Goal: Check status: Check status

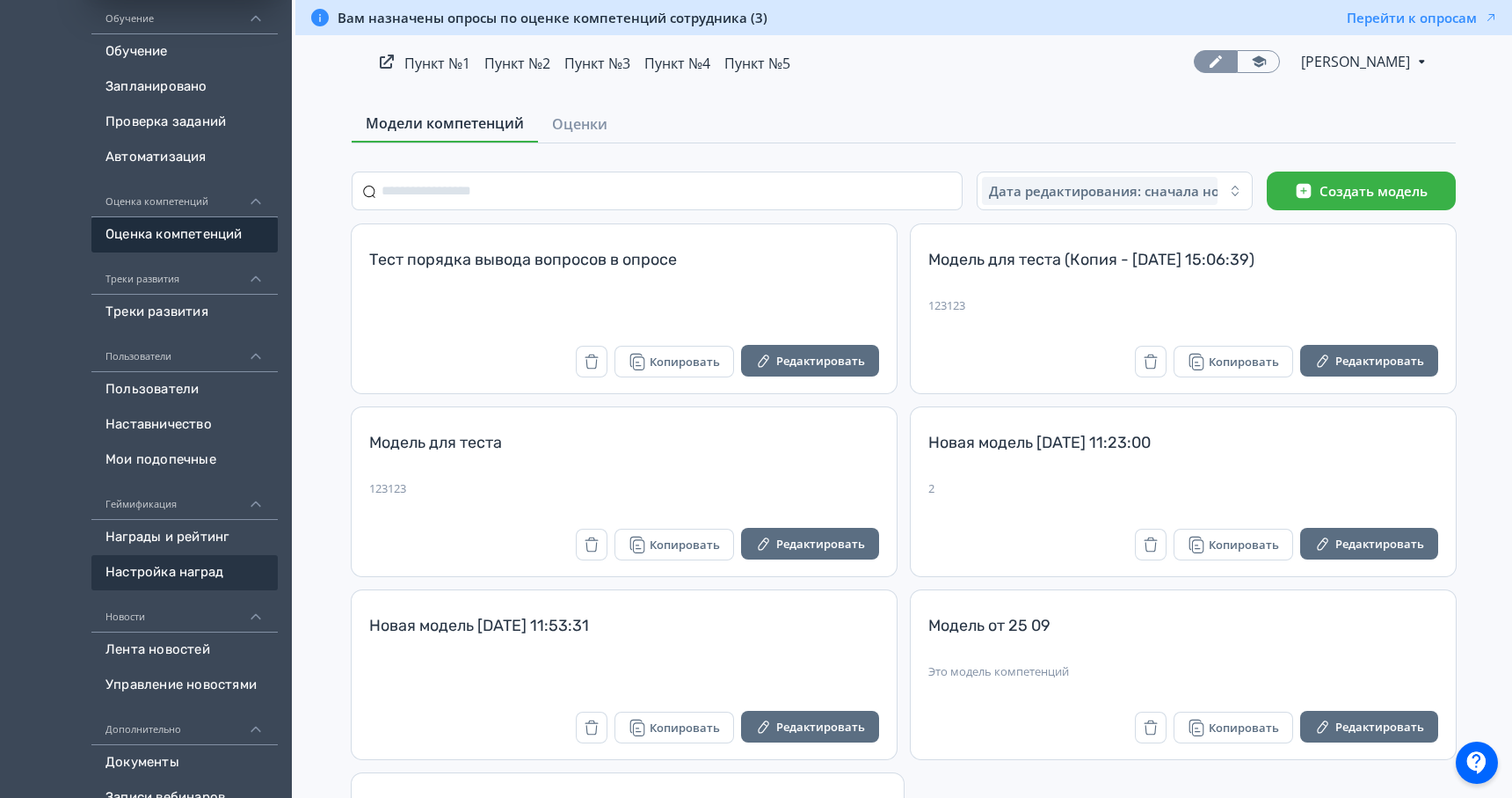
scroll to position [384, 0]
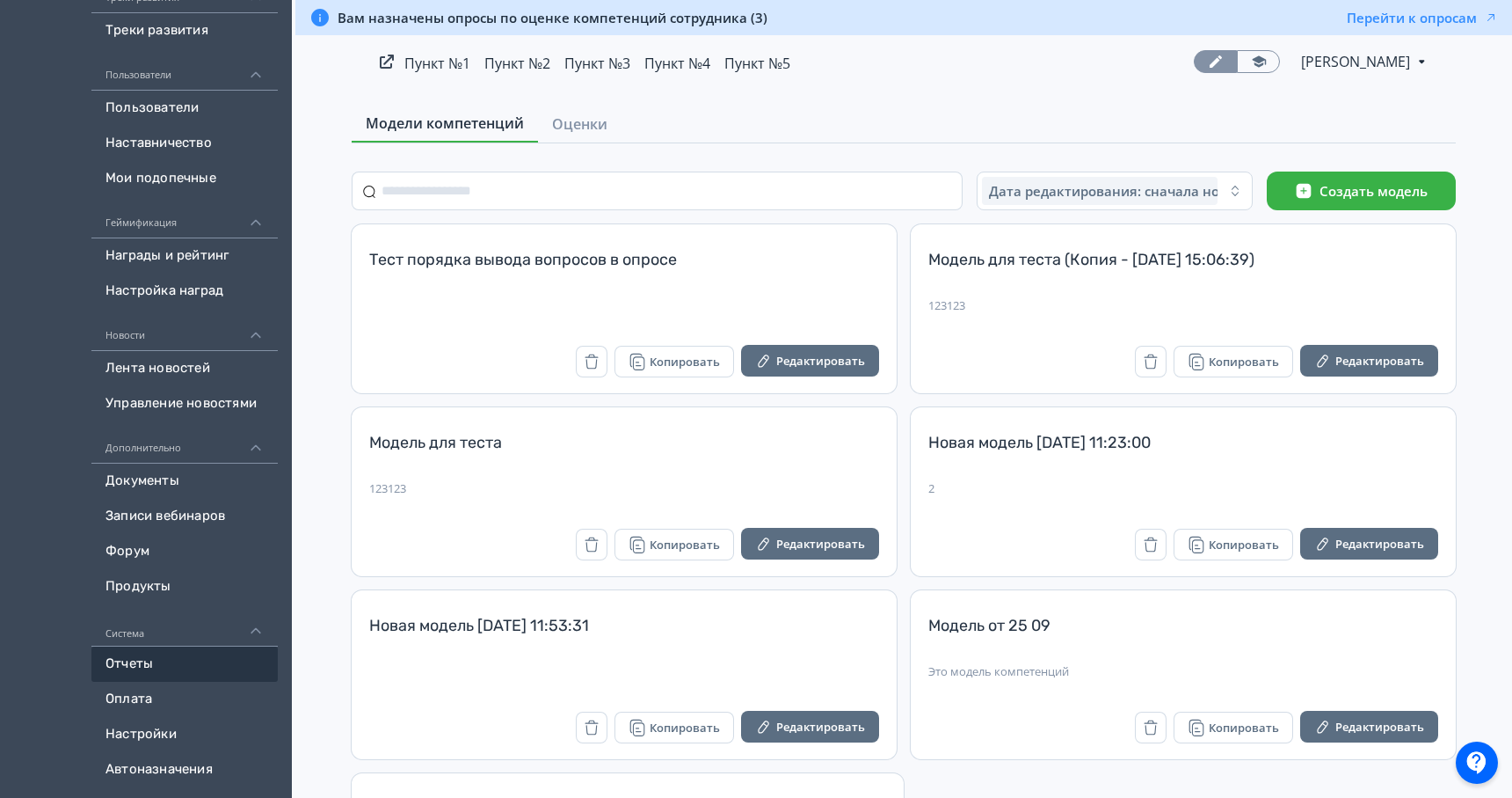
click at [184, 667] on link "Отчеты" at bounding box center [185, 664] width 187 height 35
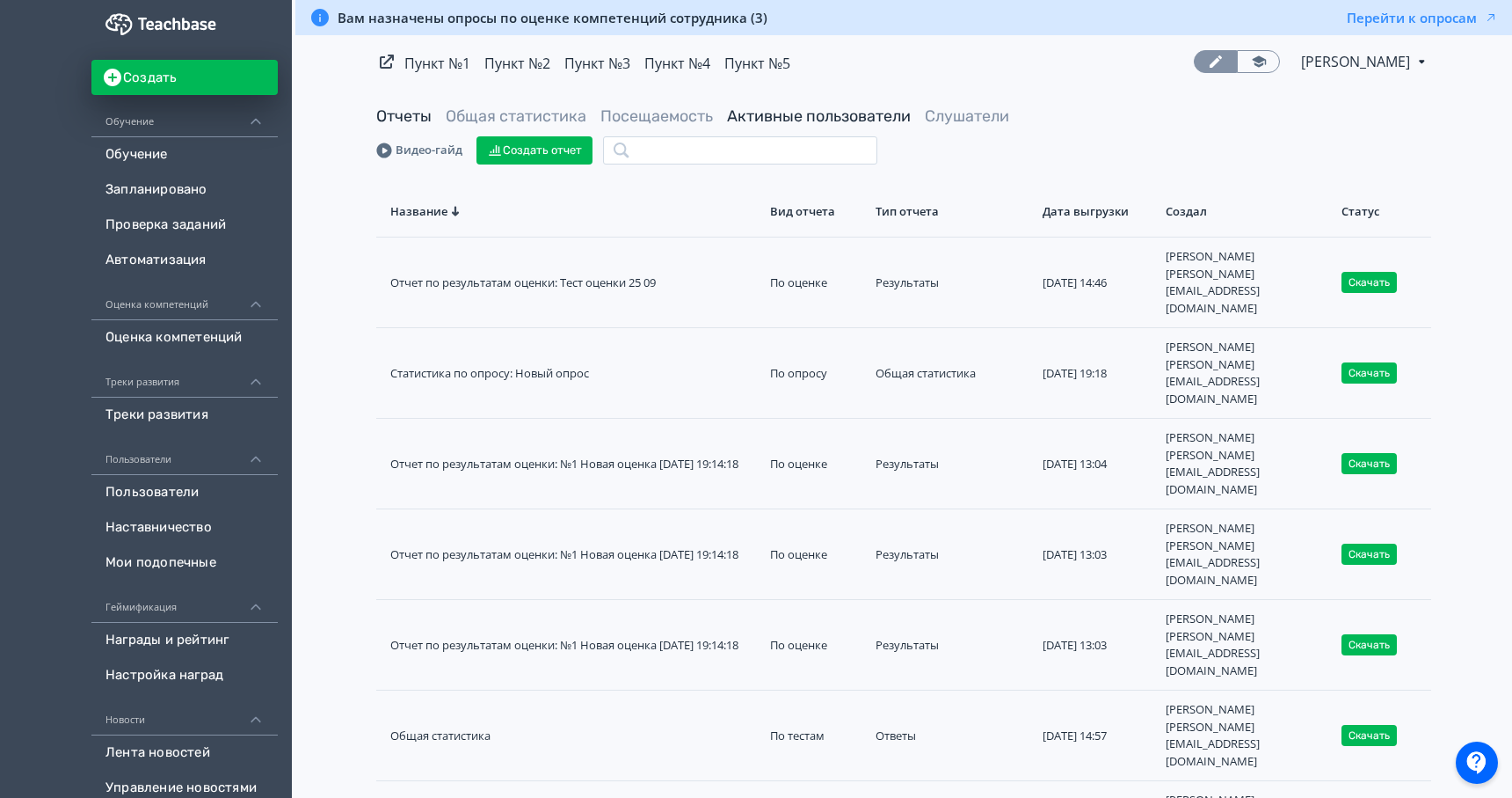
click at [759, 112] on link "Активные пользователи" at bounding box center [819, 115] width 184 height 19
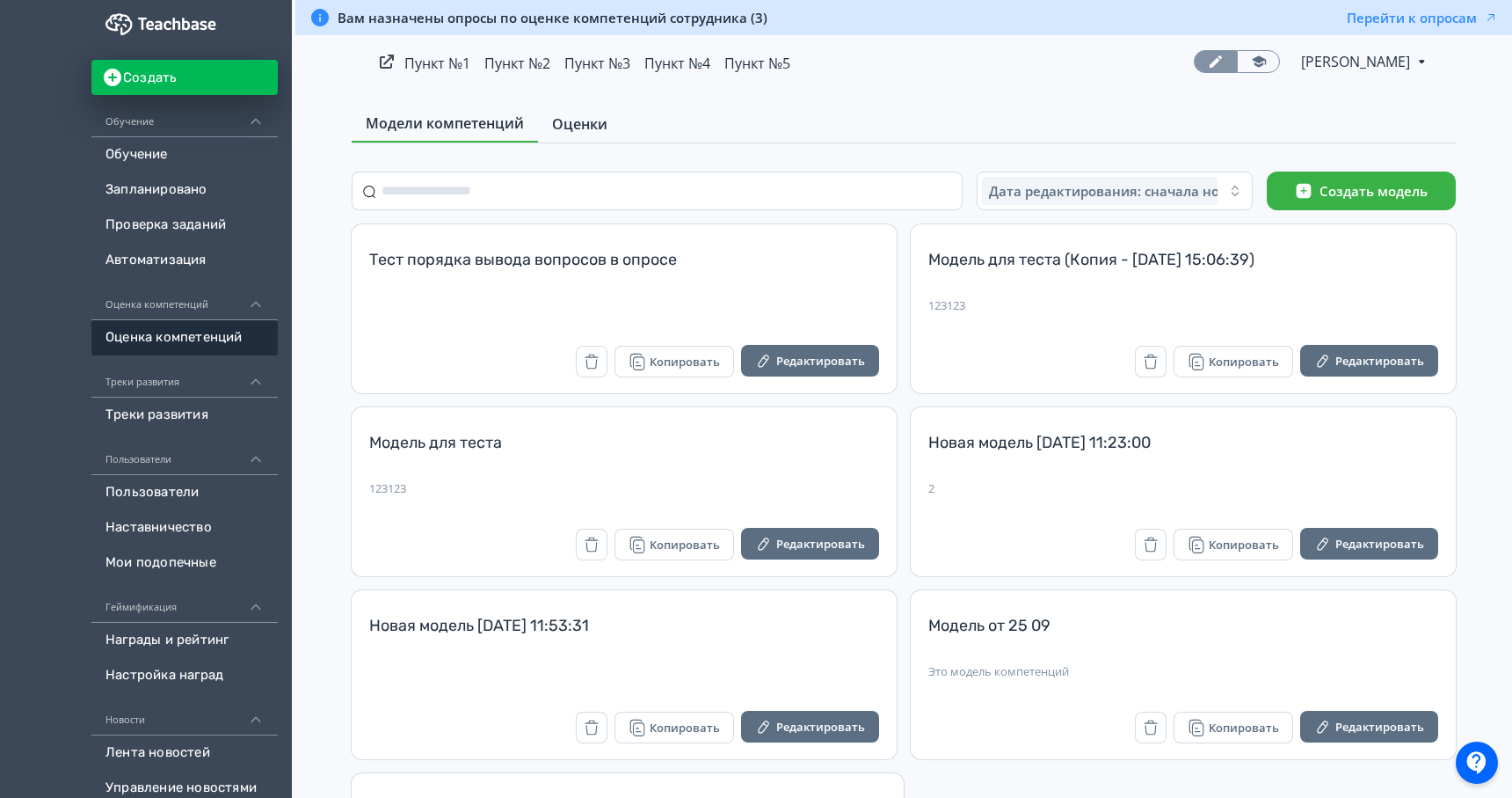
click at [590, 119] on span "Оценки" at bounding box center [579, 123] width 55 height 21
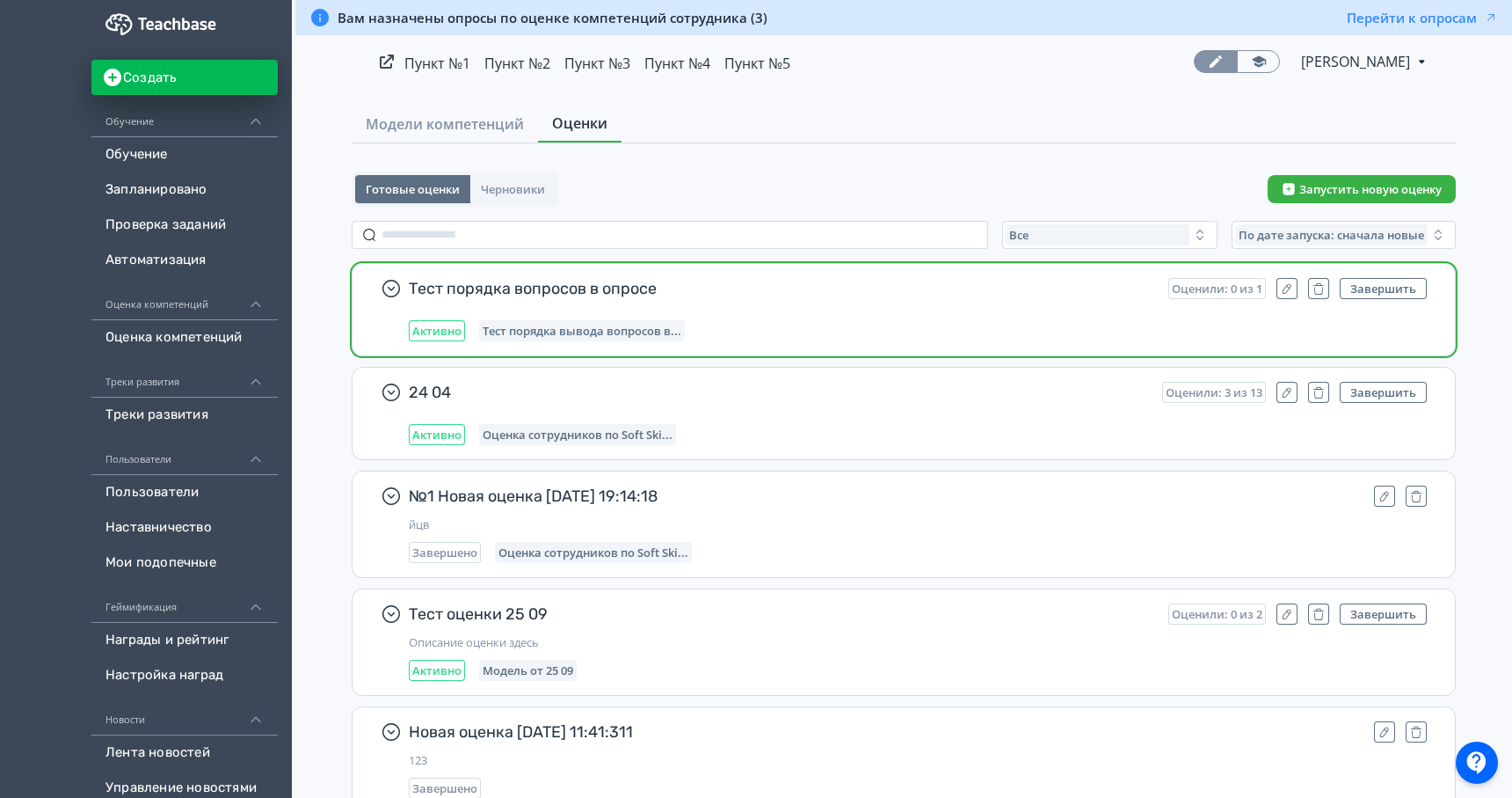
click at [932, 324] on div "Активно Тест порядка вывода вопросов в..." at bounding box center [917, 330] width 1018 height 21
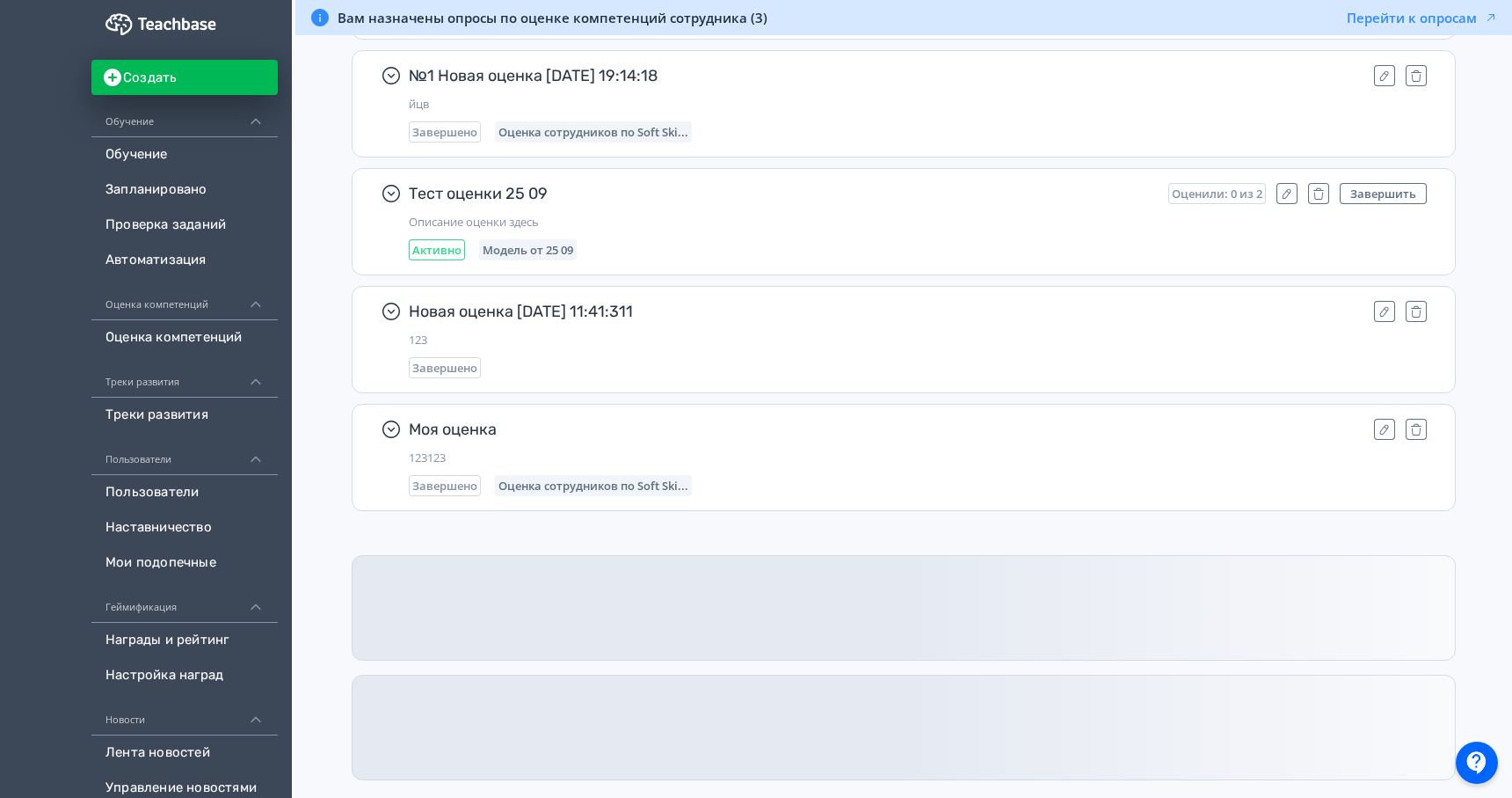
scroll to position [403, 0]
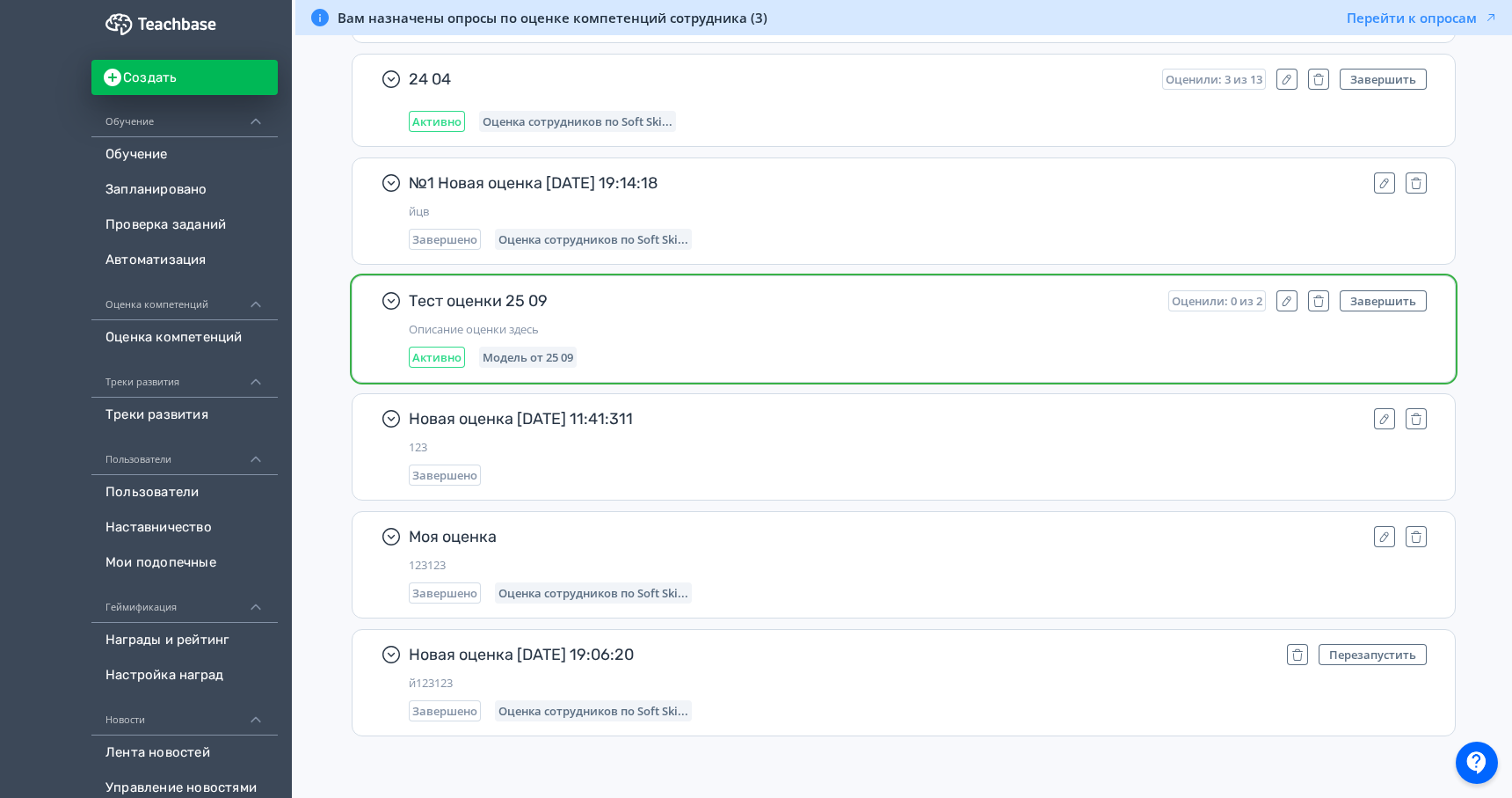
click at [869, 363] on div "Активно Модель от 25 09" at bounding box center [917, 356] width 1018 height 21
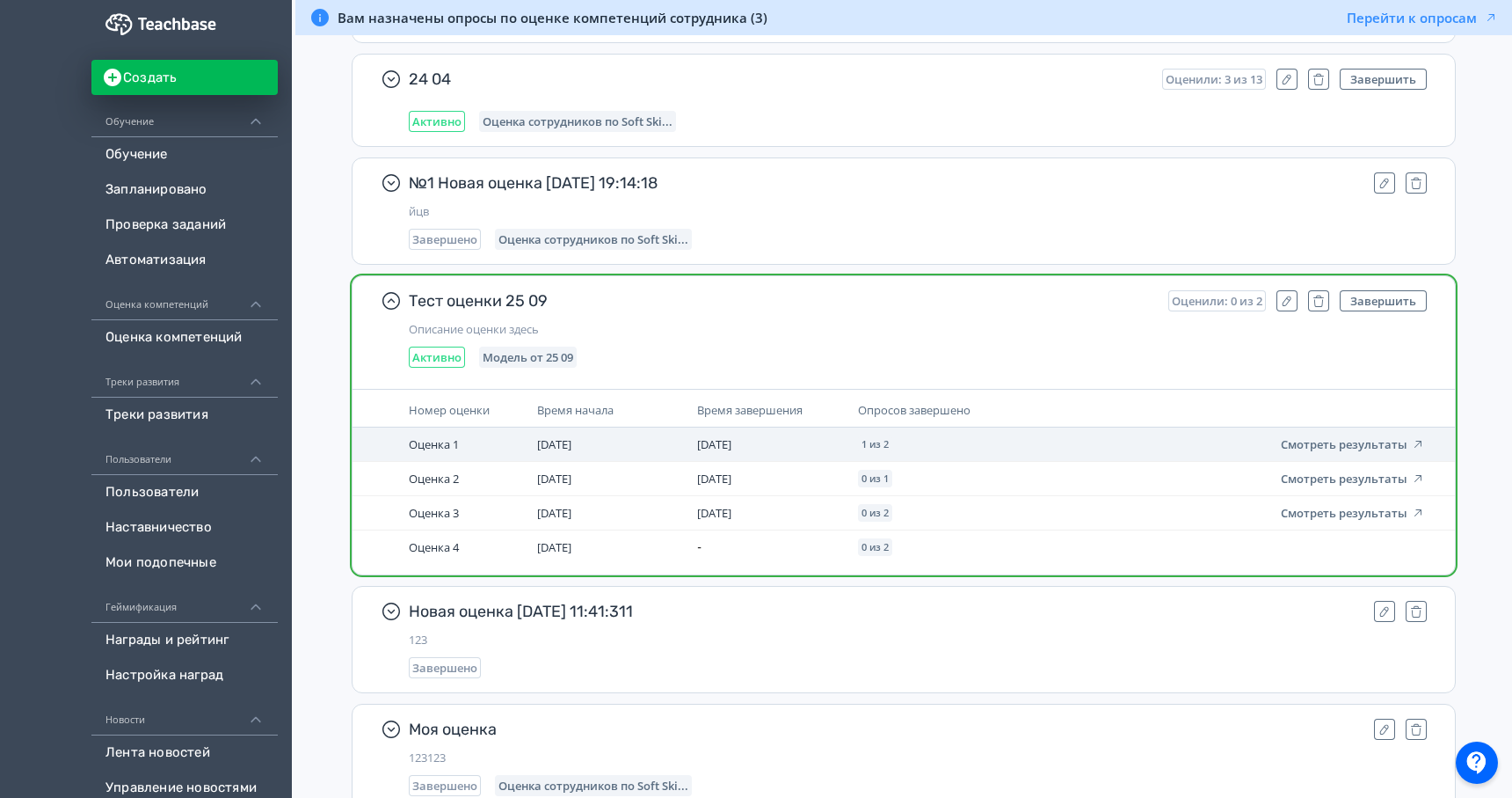
click at [1343, 457] on td "Смотреть результаты" at bounding box center [1328, 444] width 208 height 34
click at [1349, 447] on button "Смотреть результаты" at bounding box center [1352, 444] width 144 height 15
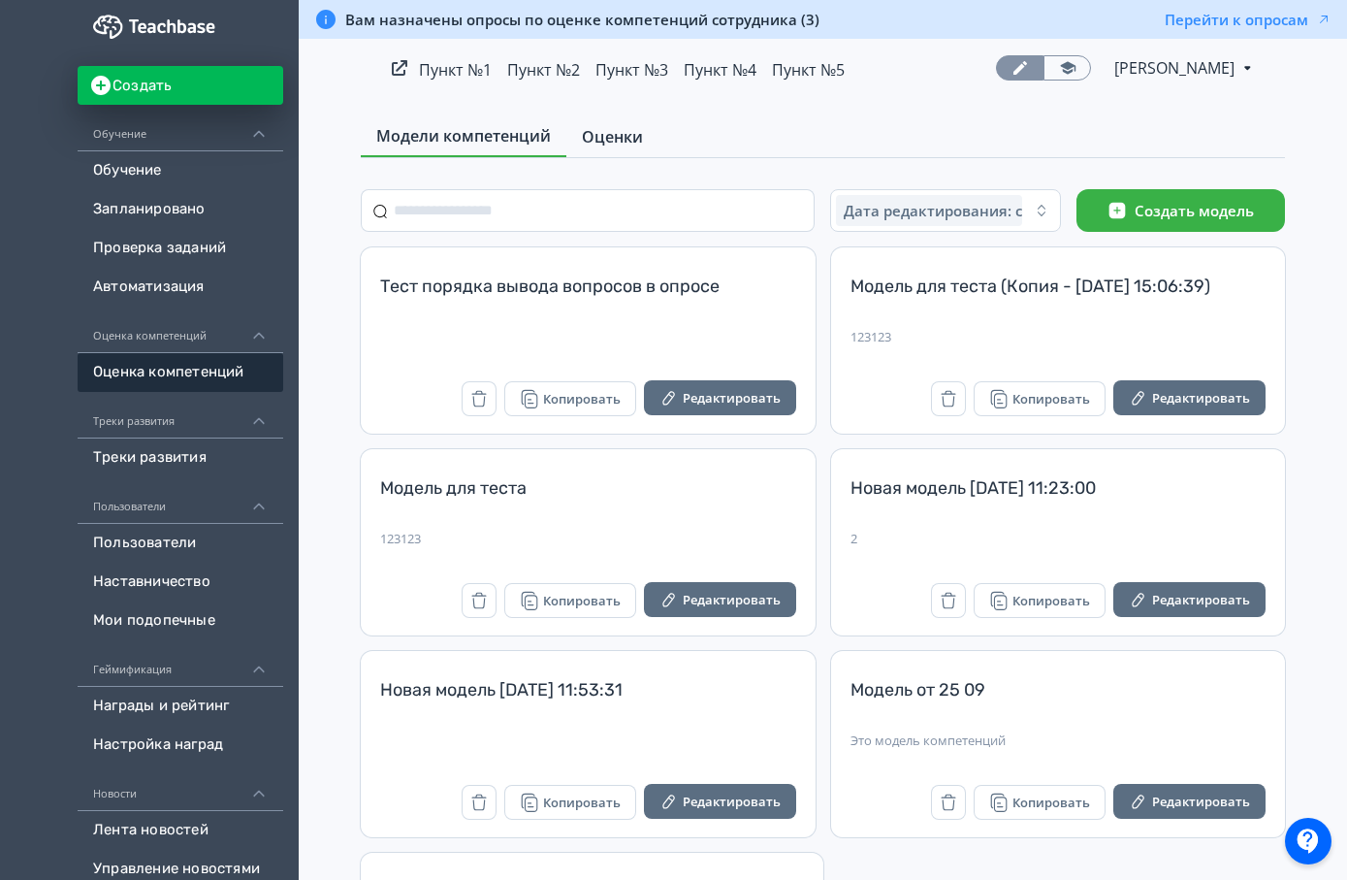
click at [608, 152] on link "Оценки" at bounding box center [612, 136] width 92 height 39
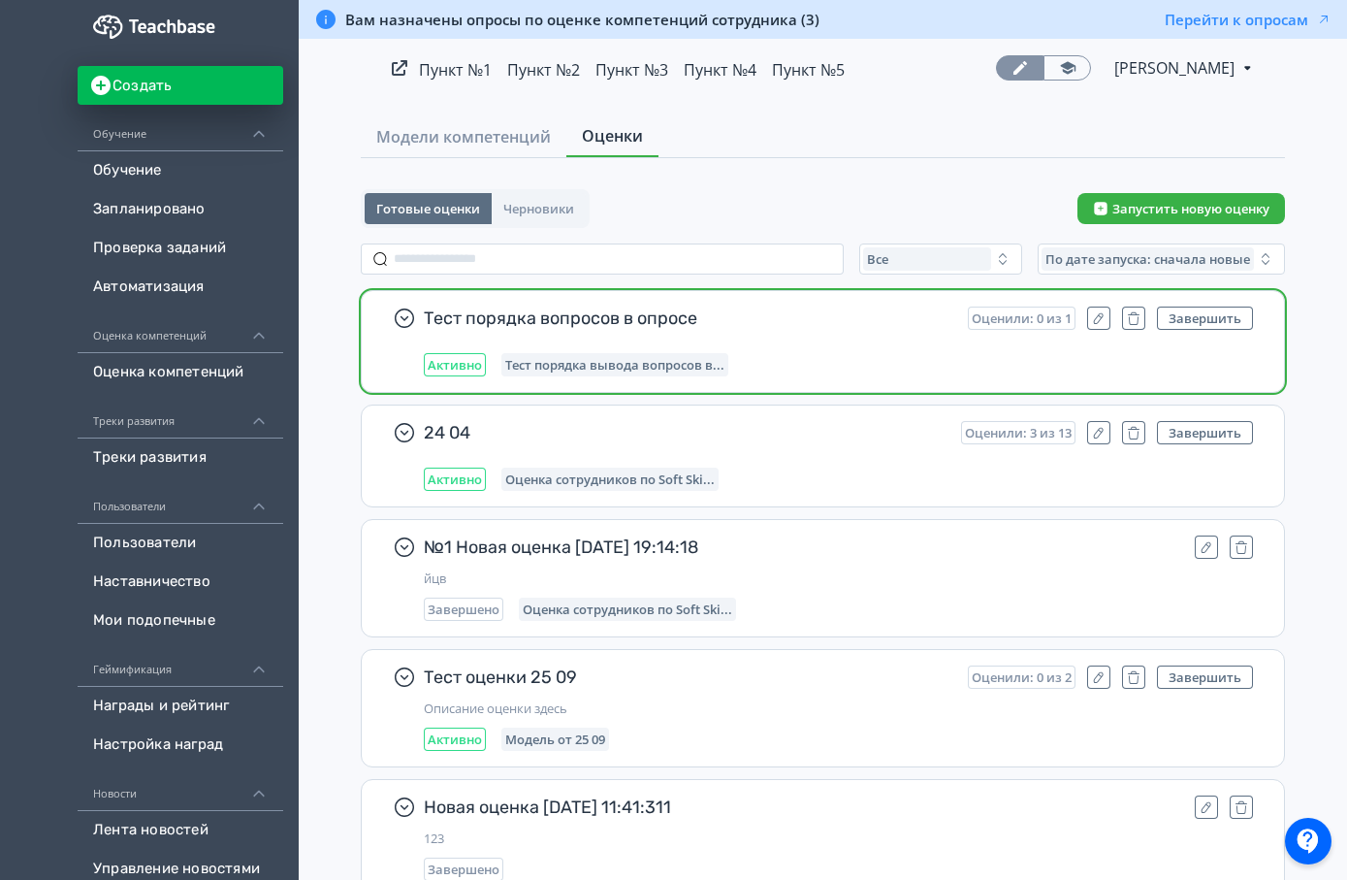
click at [802, 326] on span "Тест порядка вопросов в опросе" at bounding box center [688, 318] width 529 height 23
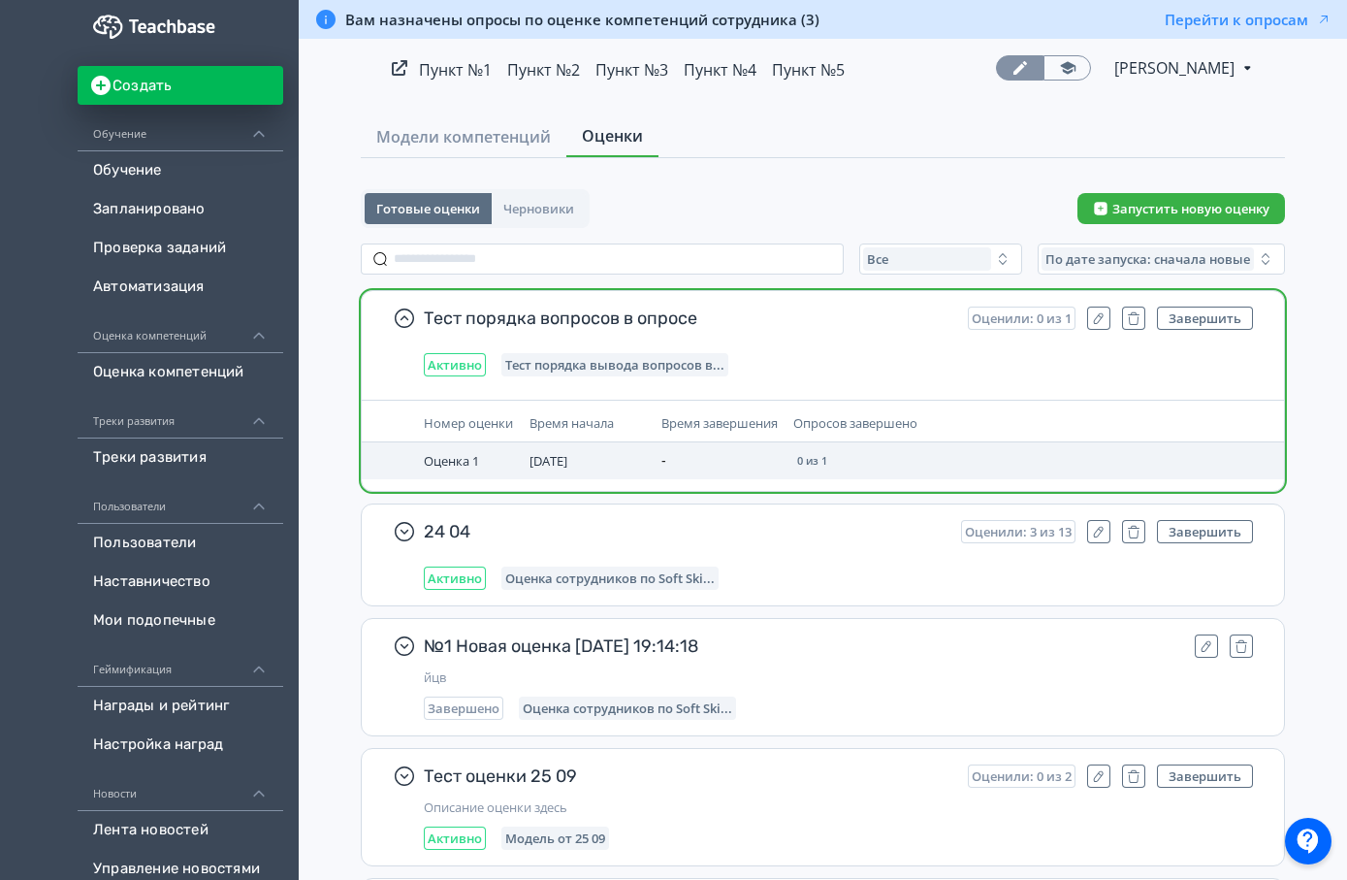
click at [841, 473] on td "0 из 1" at bounding box center [939, 460] width 307 height 37
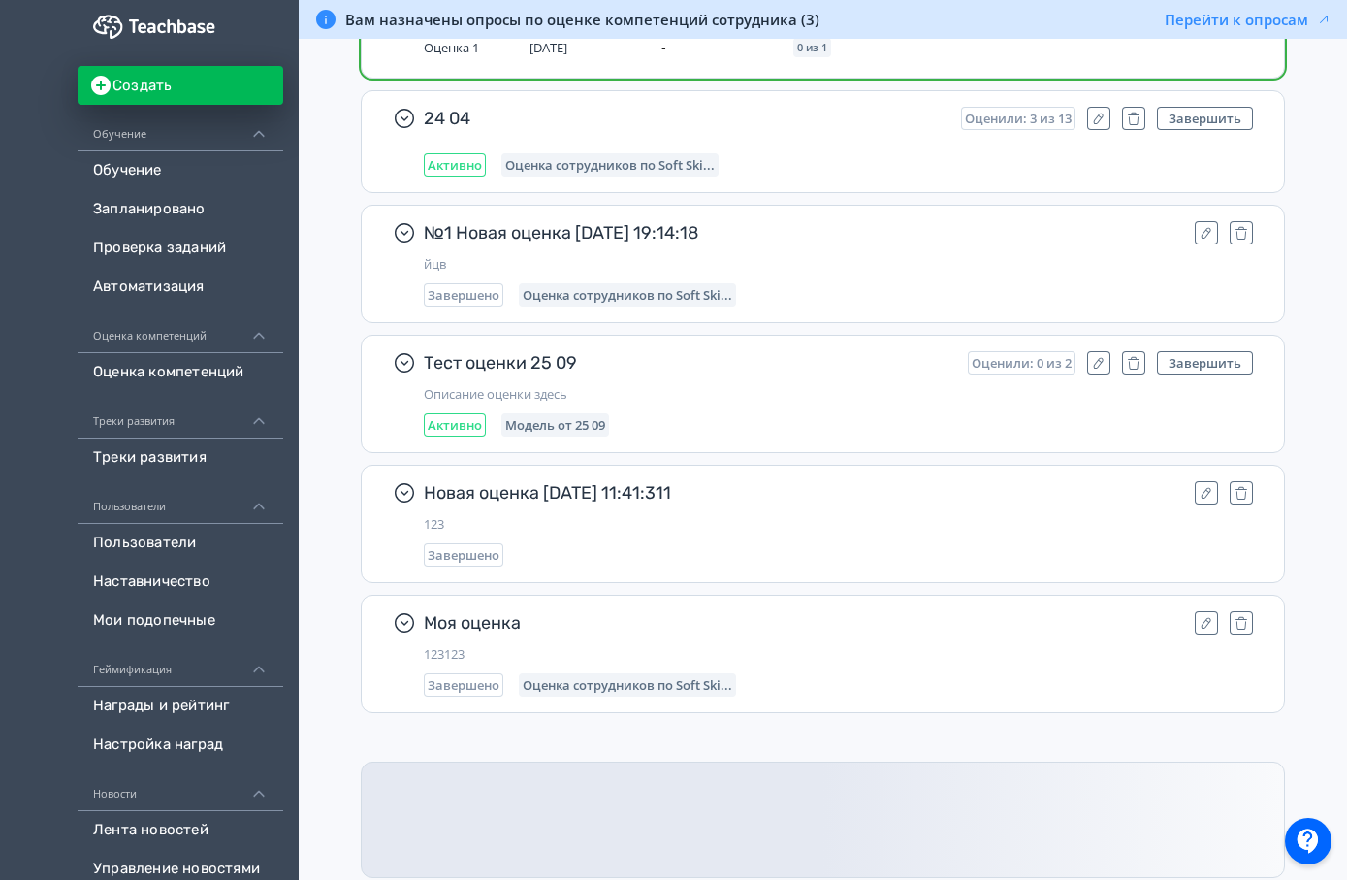
scroll to position [466, 0]
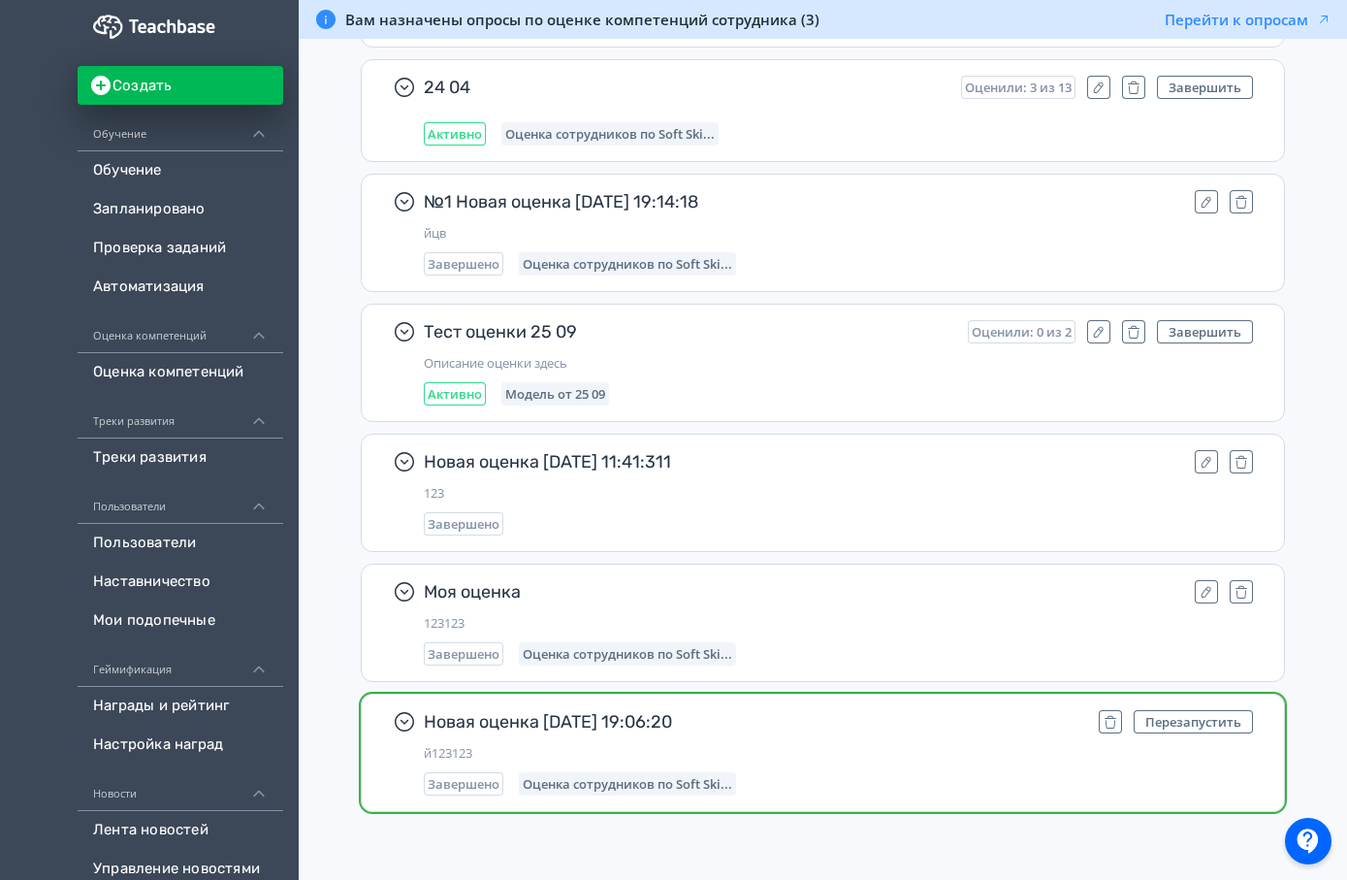
click at [742, 737] on div "Новая оценка 16.08.24 19:06:20 Перезапустить й123123 Завершено Оценка сотрудник…" at bounding box center [838, 752] width 829 height 85
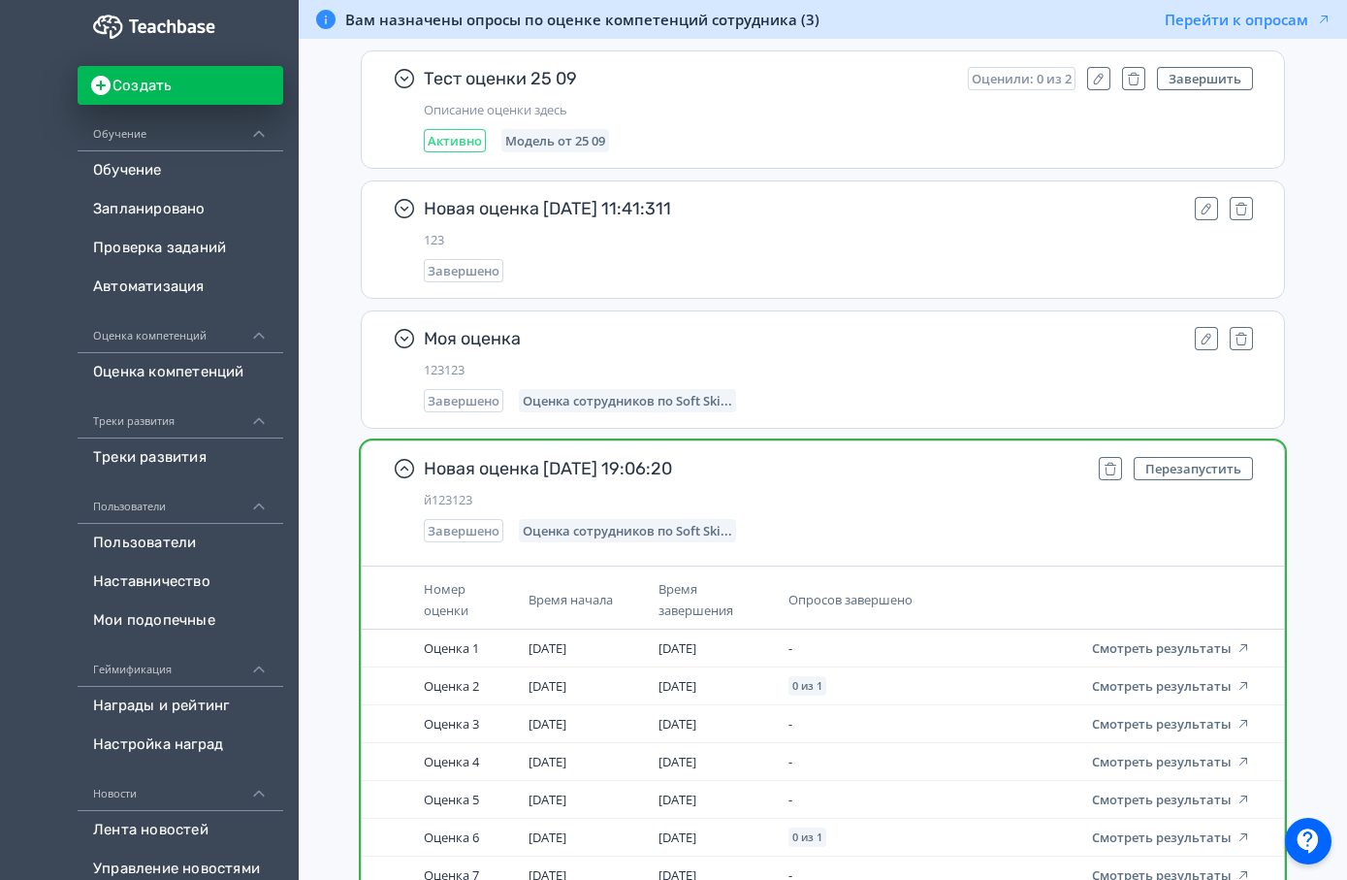
scroll to position [892, 0]
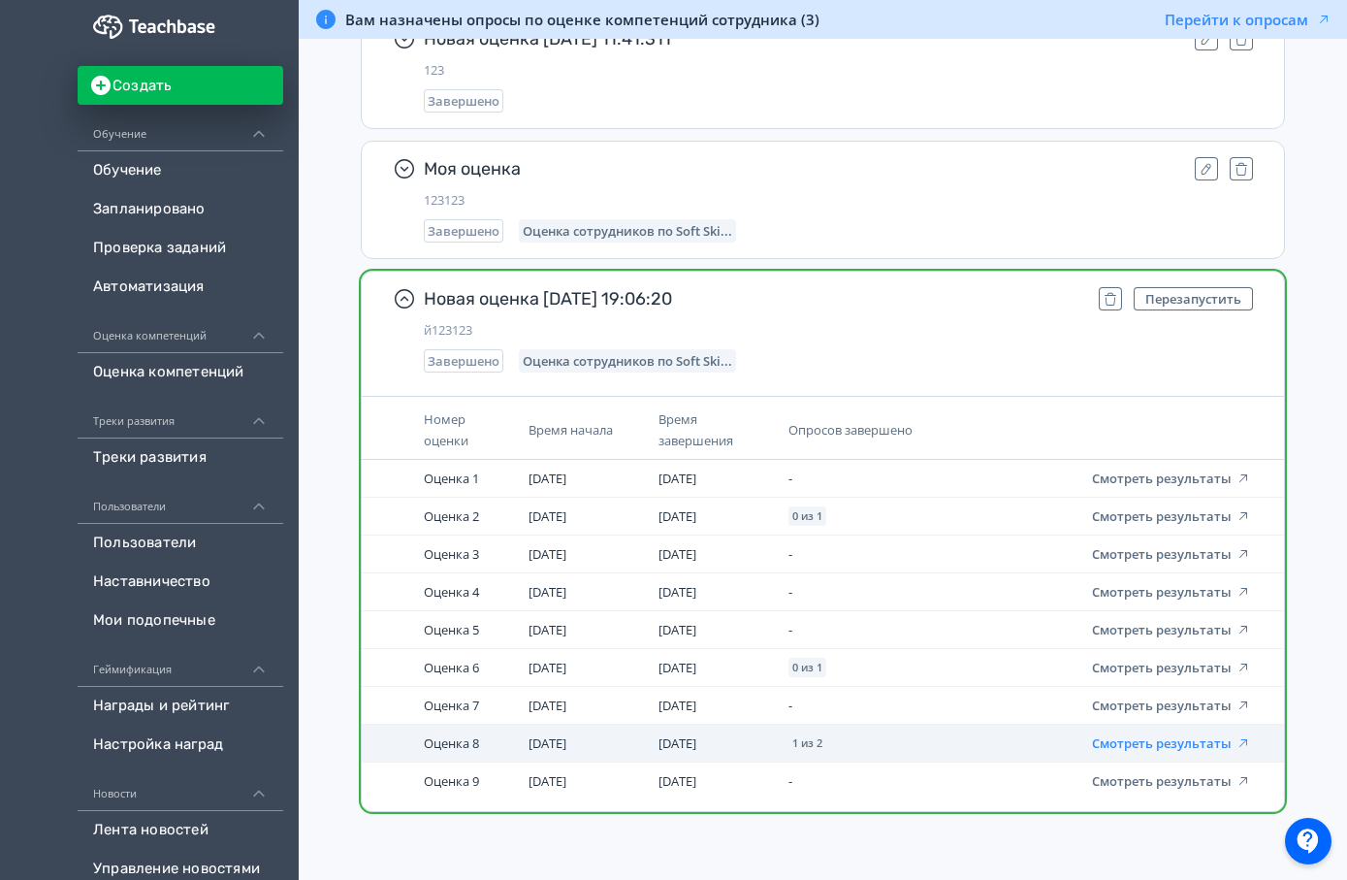
click at [1142, 739] on button "Смотреть результаты" at bounding box center [1171, 743] width 159 height 16
